Goal: Transaction & Acquisition: Purchase product/service

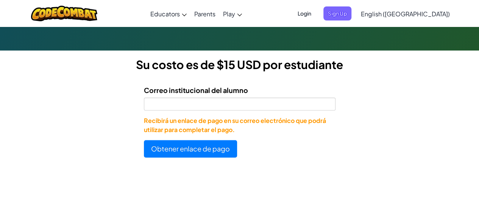
scroll to position [227, 0]
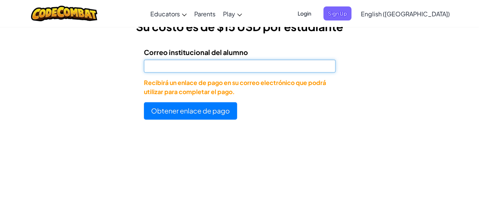
click at [215, 67] on input "Correo institucional del alumno" at bounding box center [240, 65] width 192 height 13
paste input "[EMAIL_ADDRESS][DOMAIN_NAME]"
type input "[EMAIL_ADDRESS][DOMAIN_NAME]"
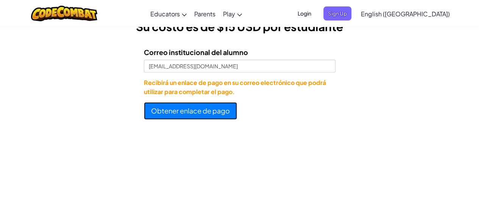
click at [184, 114] on button "Obtener enlace de pago" at bounding box center [190, 110] width 93 height 17
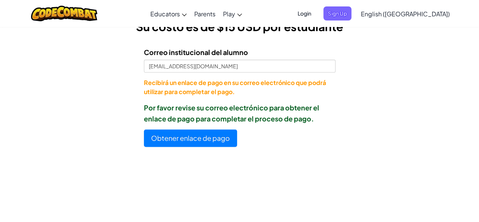
drag, startPoint x: 149, startPoint y: 55, endPoint x: 326, endPoint y: 118, distance: 188.1
click at [326, 118] on form "Correo institucional del alumno AL07201203@tecmilenio.mx Recibirá un enlace de …" at bounding box center [168, 94] width 336 height 106
click at [318, 117] on p "Por favor revise su correo electrónico para obtener el enlace de pago para comp…" at bounding box center [240, 113] width 192 height 22
drag, startPoint x: 324, startPoint y: 121, endPoint x: 142, endPoint y: 52, distance: 194.1
click at [142, 52] on form "Correo institucional del alumno AL07201203@tecmilenio.mx Recibirá un enlace de …" at bounding box center [168, 94] width 336 height 106
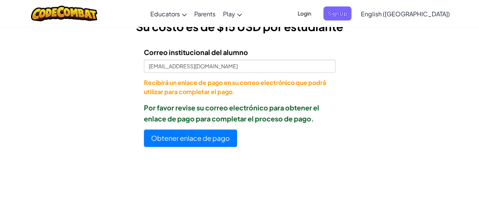
click at [132, 52] on form "Correo institucional del alumno AL07201203@tecmilenio.mx Recibirá un enlace de …" at bounding box center [168, 94] width 336 height 106
drag, startPoint x: 131, startPoint y: 52, endPoint x: 315, endPoint y: 117, distance: 195.5
click at [315, 117] on form "Correo institucional del alumno AL07201203@tecmilenio.mx Recibirá un enlace de …" at bounding box center [168, 94] width 336 height 106
click at [318, 119] on p "Por favor revise su correo electrónico para obtener el enlace de pago para comp…" at bounding box center [240, 113] width 192 height 22
drag, startPoint x: 324, startPoint y: 119, endPoint x: 145, endPoint y: 50, distance: 191.7
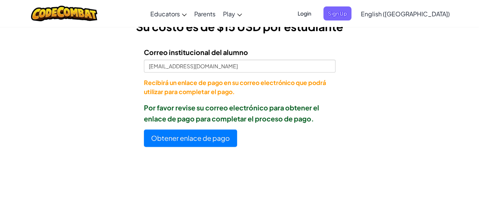
click at [145, 50] on form "Correo institucional del alumno AL07201203@tecmilenio.mx Recibirá un enlace de …" at bounding box center [168, 94] width 336 height 106
click at [139, 51] on form "Correo institucional del alumno AL07201203@tecmilenio.mx Recibirá un enlace de …" at bounding box center [168, 94] width 336 height 106
drag, startPoint x: 138, startPoint y: 51, endPoint x: 319, endPoint y: 119, distance: 194.0
click at [319, 119] on form "Correo institucional del alumno AL07201203@tecmilenio.mx Recibirá un enlace de …" at bounding box center [168, 94] width 336 height 106
click at [319, 119] on p "Por favor revise su correo electrónico para obtener el enlace de pago para comp…" at bounding box center [240, 113] width 192 height 22
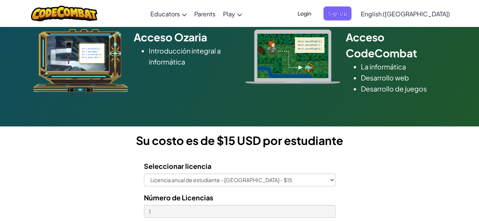
scroll to position [189, 0]
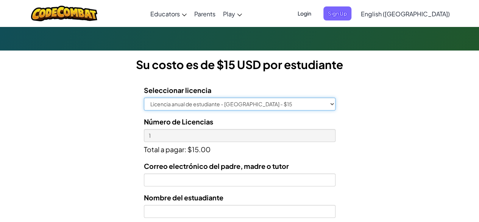
click at [217, 101] on select "Licencia anual de estudiante - Universidad Tecmilenio - $15" at bounding box center [240, 103] width 192 height 13
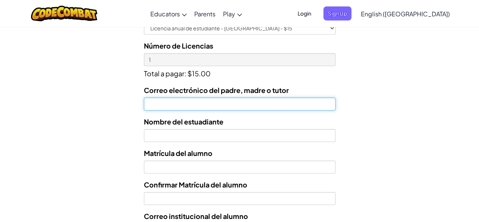
click at [215, 105] on input "Correo electrónico del padre, madre o tutor" at bounding box center [240, 103] width 192 height 13
type input "david.logweb@gmail.com"
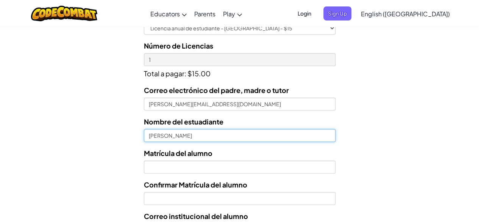
type input "IKER DAVID CRUZ RAMIREZ"
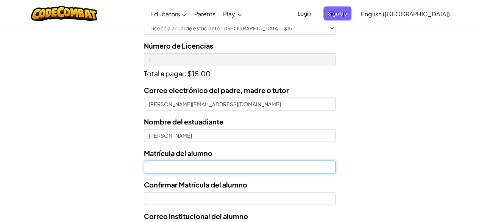
paste input "al07201203"
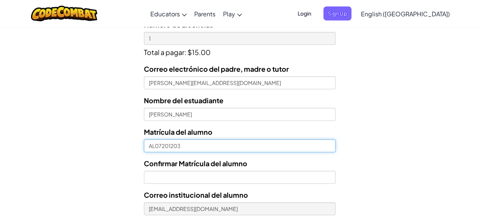
scroll to position [303, 0]
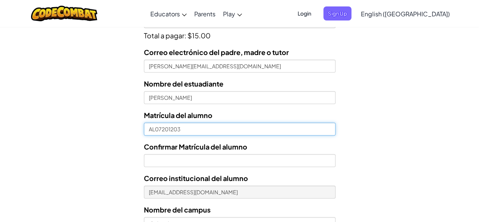
type input "AL07201203"
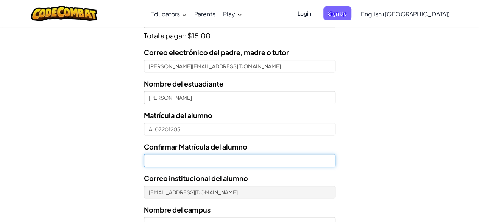
click at [209, 158] on input "Confirmar Matrícula del alumno" at bounding box center [240, 160] width 192 height 13
paste input "A"
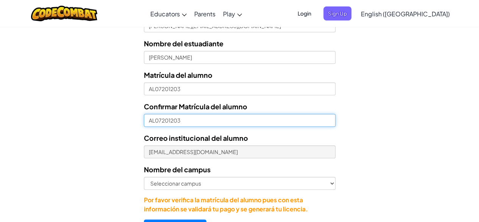
scroll to position [417, 0]
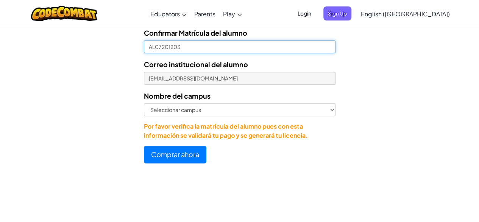
type input "AL07201203"
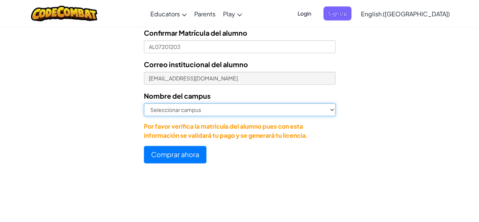
click at [180, 112] on select "Seleccionar campus Cancún Central Chihuahua Ciudad Juárez Ciudad Obregón Cuauti…" at bounding box center [240, 109] width 192 height 13
select select "Ferrería"
click at [144, 103] on select "Seleccionar campus Cancún Central Chihuahua Ciudad Juárez Ciudad Obregón Cuauti…" at bounding box center [240, 109] width 192 height 13
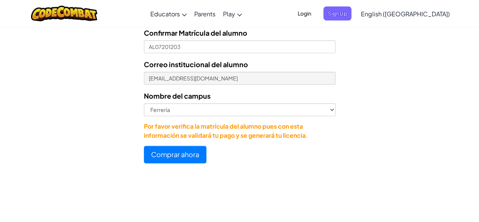
click at [108, 115] on form "Seleccionar licencia Licencia anual de estudiante - Universidad Tecmilenio - $1…" at bounding box center [168, 6] width 336 height 311
click at [178, 155] on button "Comprar ahora" at bounding box center [175, 153] width 63 height 17
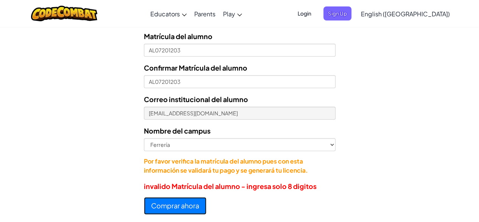
scroll to position [328, 0]
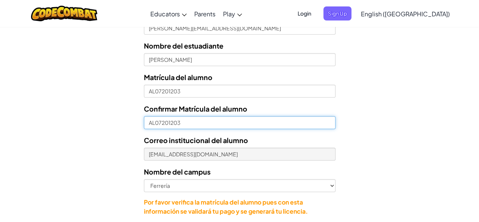
click at [156, 124] on input "AL07201203" at bounding box center [240, 122] width 192 height 13
type input "07201203"
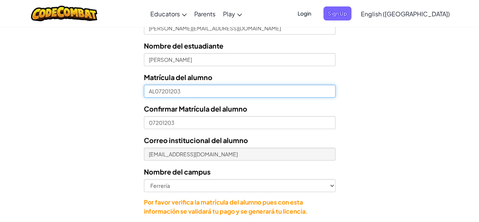
click at [153, 90] on input "AL07201203" at bounding box center [240, 90] width 192 height 13
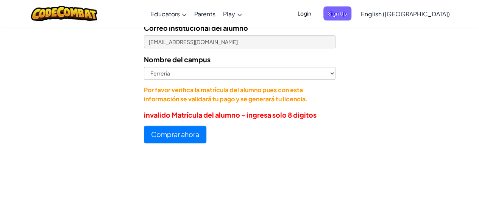
scroll to position [480, 0]
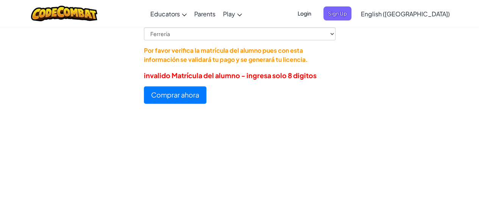
type input "07201203"
click at [190, 98] on button "Comprar ahora" at bounding box center [175, 94] width 63 height 17
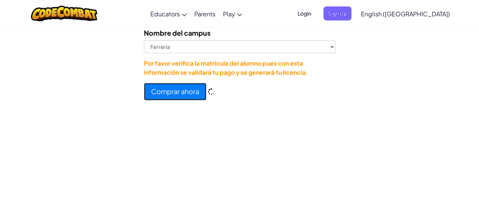
scroll to position [493, 0]
